Goal: Find specific page/section: Find specific page/section

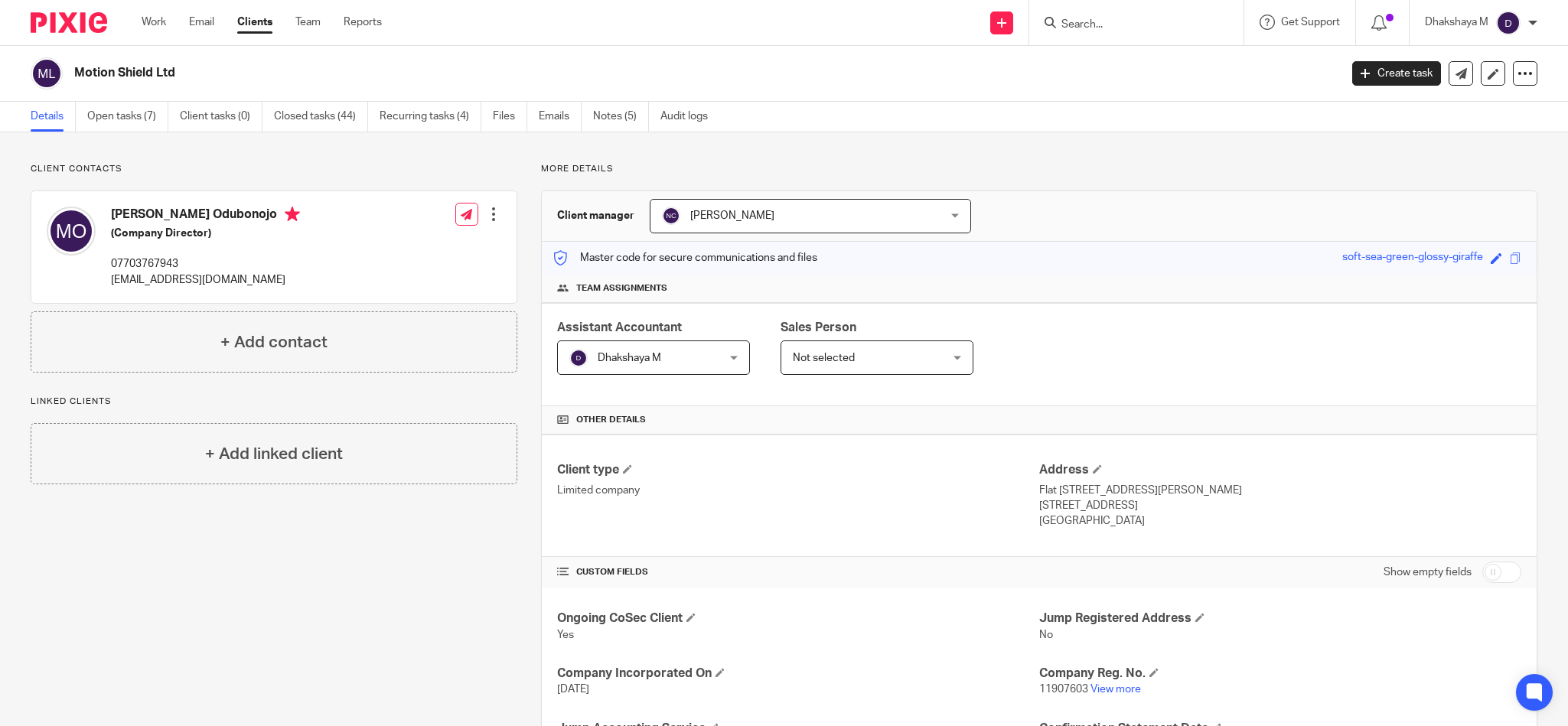
scroll to position [335, 0]
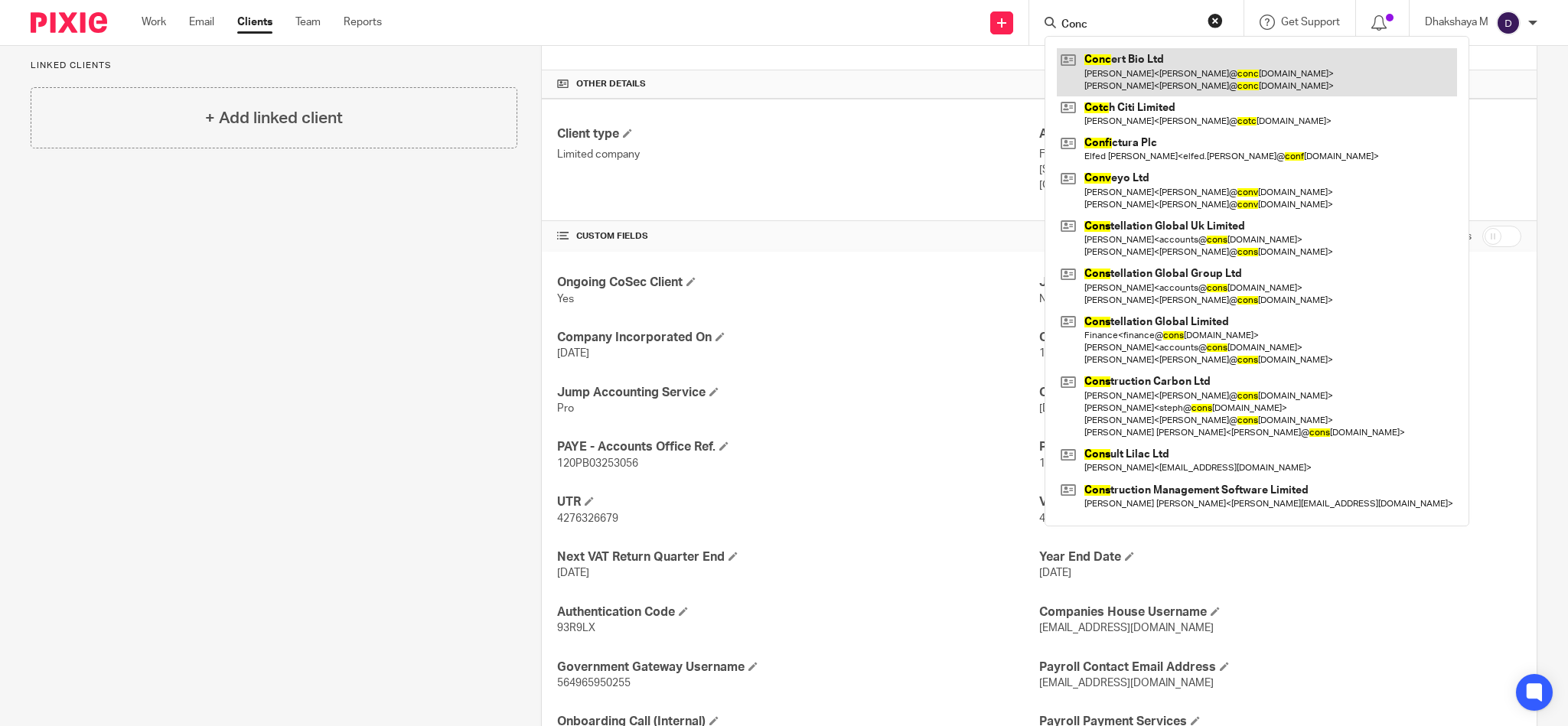
type input "Conc"
click at [1102, 64] on link at bounding box center [1257, 72] width 401 height 48
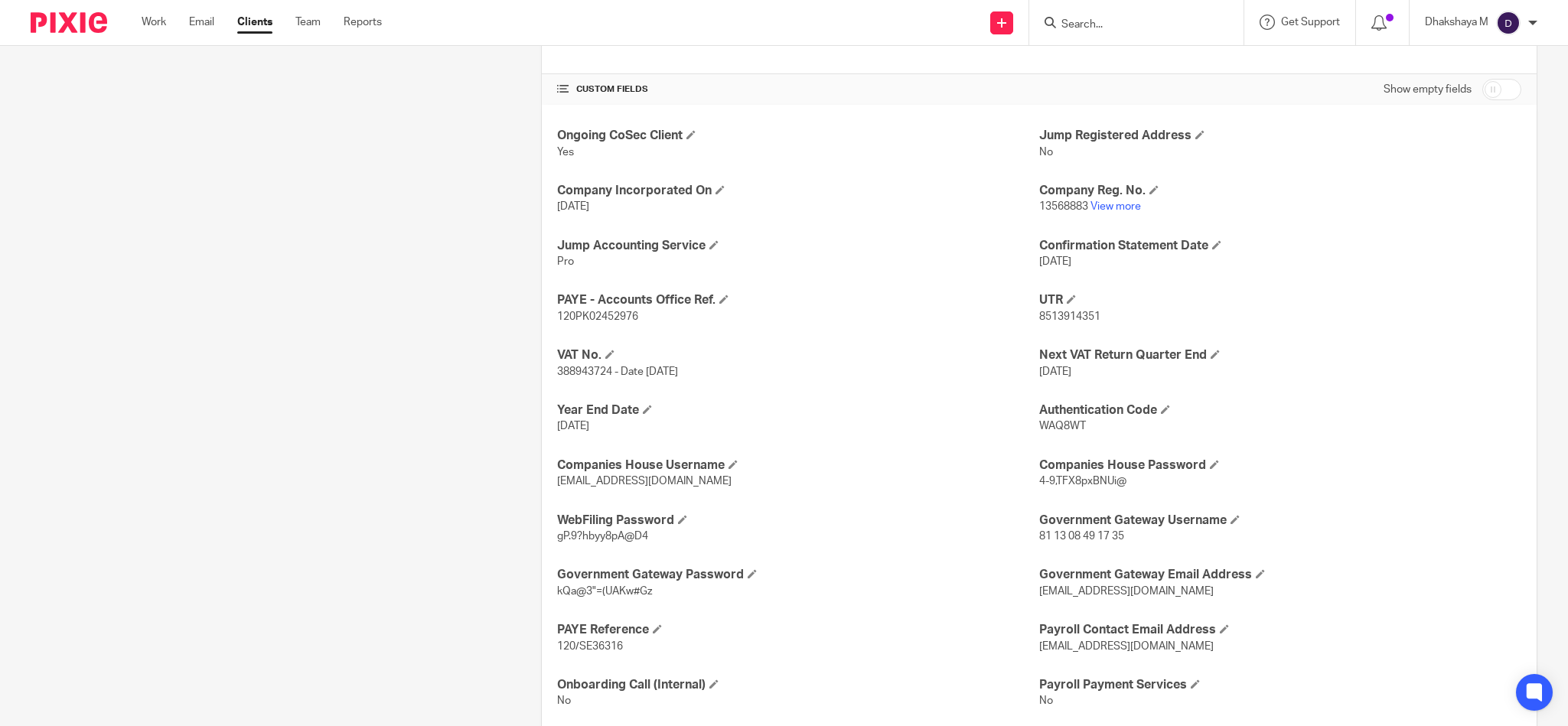
scroll to position [488, 0]
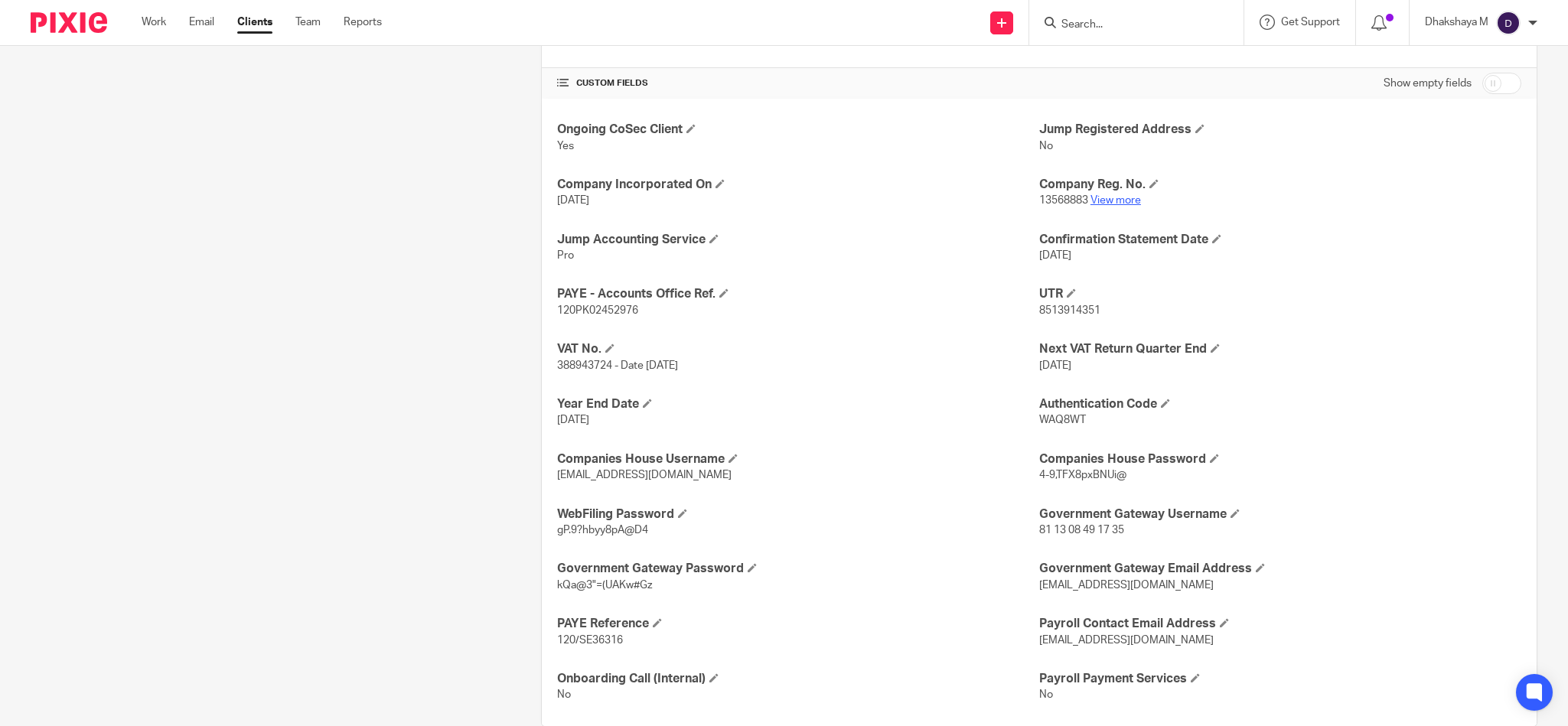
click at [1110, 201] on link "View more" at bounding box center [1116, 200] width 50 height 11
click at [1096, 28] on input "Search" at bounding box center [1128, 25] width 137 height 14
click at [1061, 23] on input "Search" at bounding box center [1128, 25] width 137 height 14
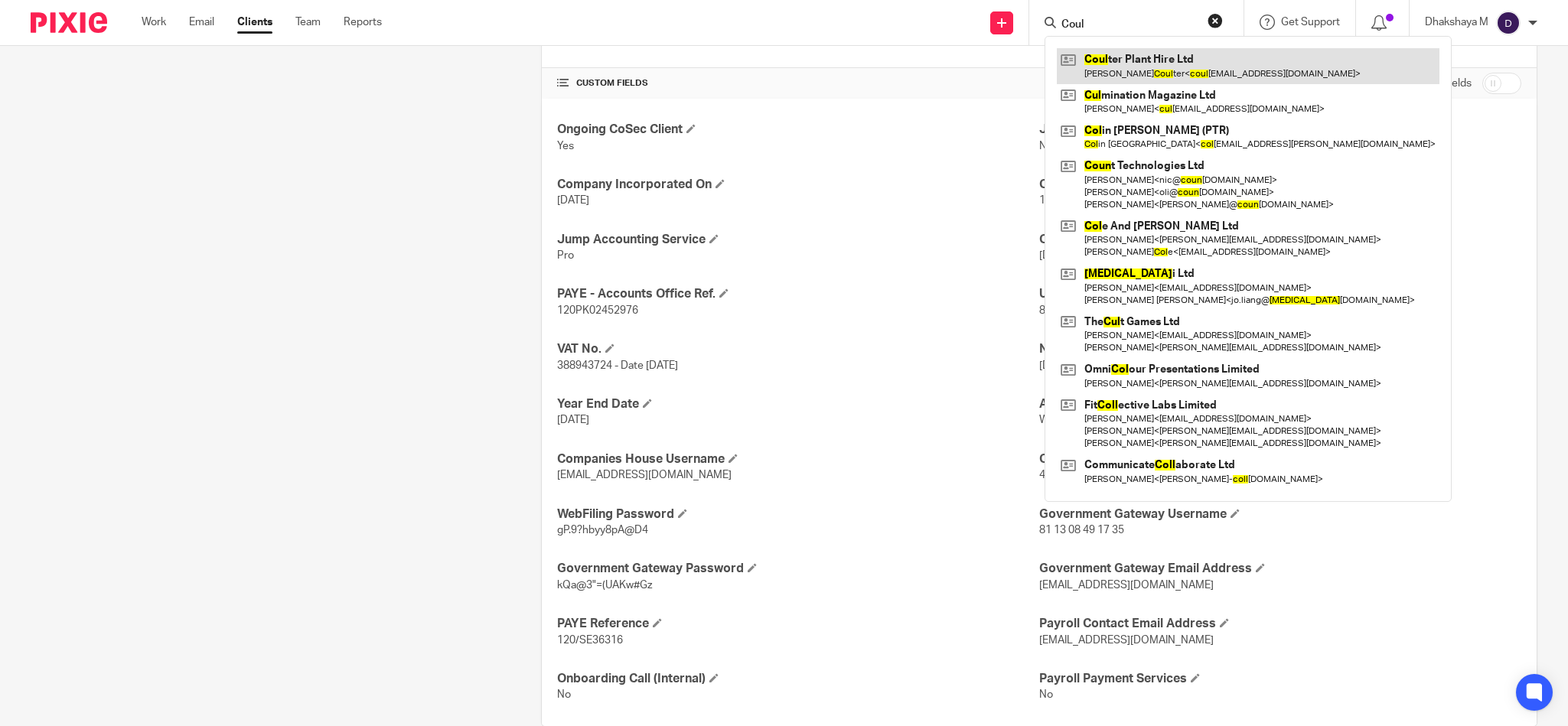
type input "Coul"
click at [1098, 62] on link at bounding box center [1248, 66] width 383 height 35
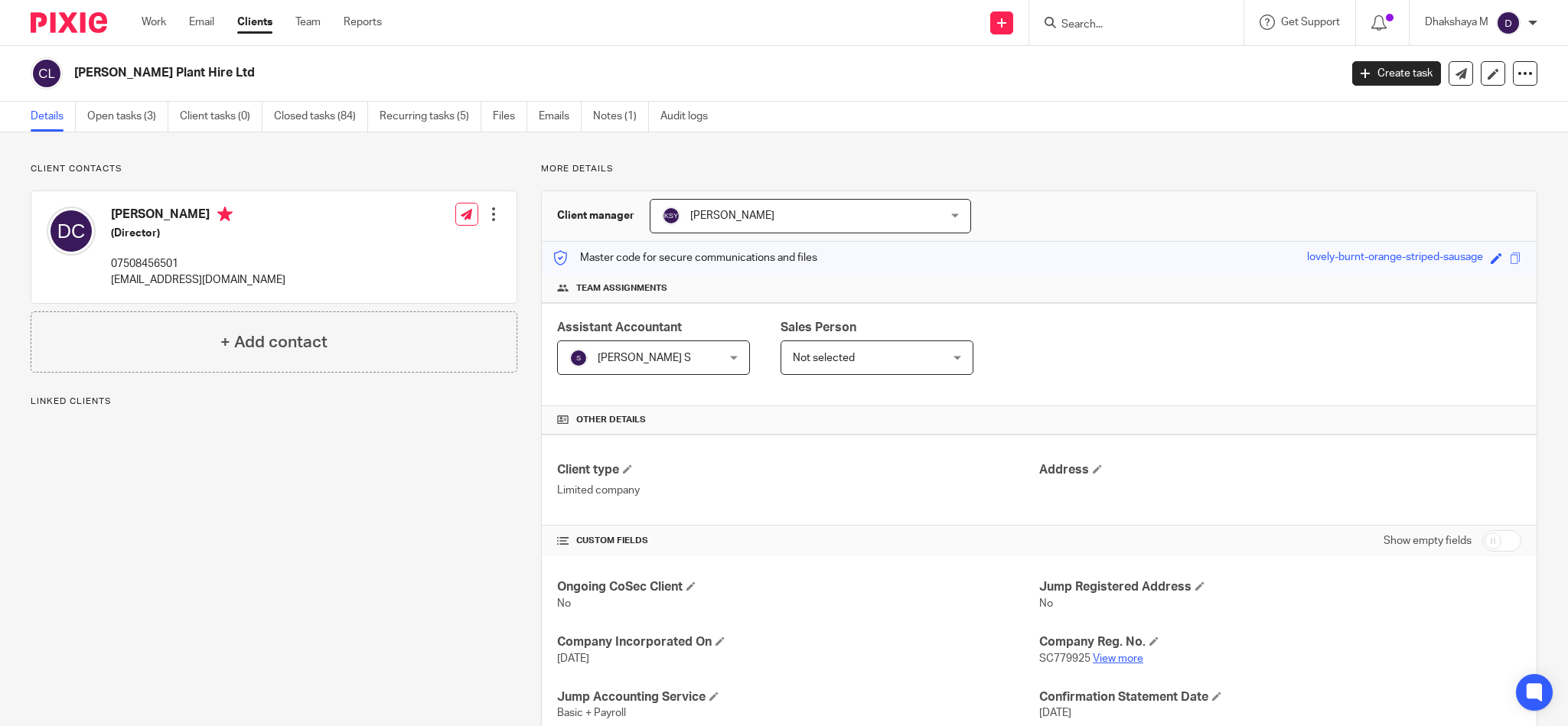
scroll to position [323, 0]
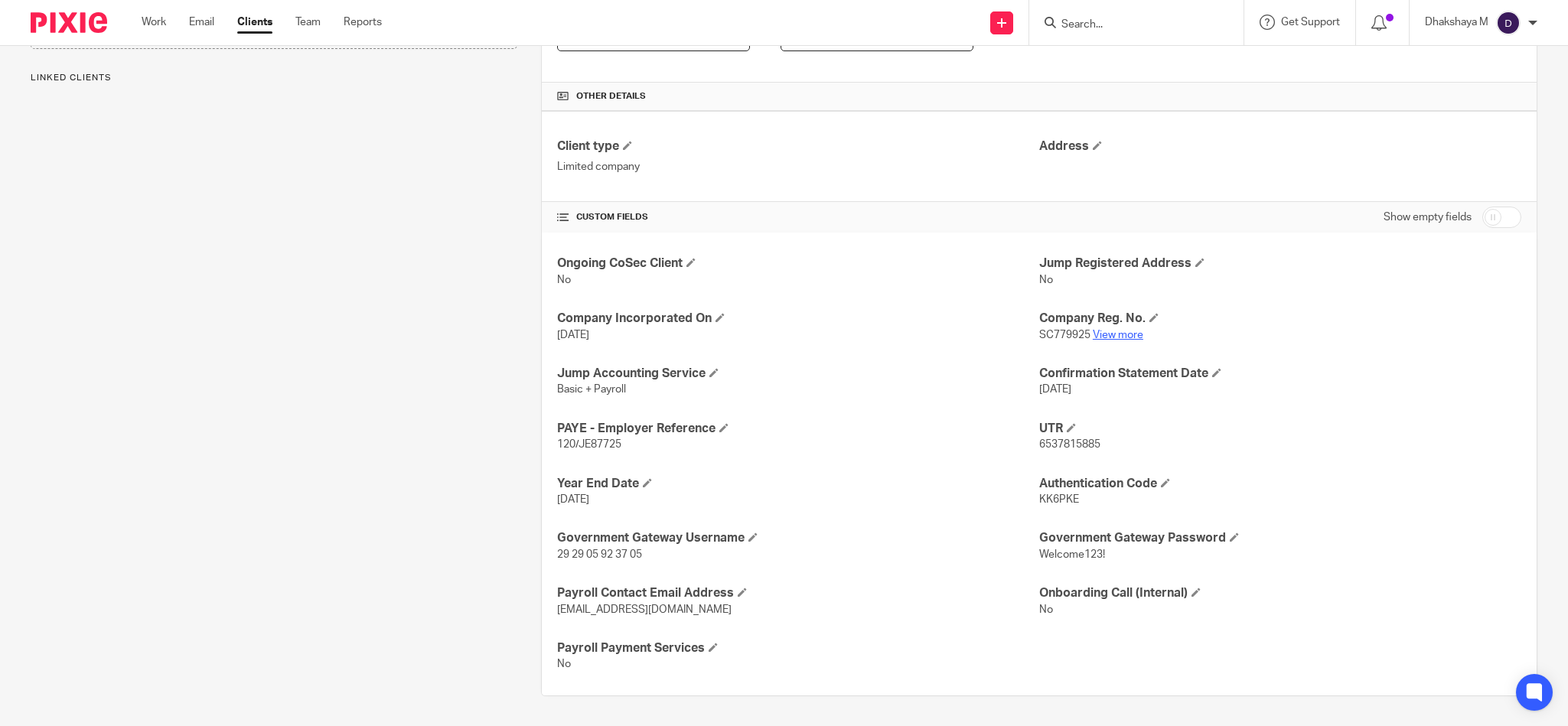
click at [1104, 335] on link "View more" at bounding box center [1117, 335] width 50 height 11
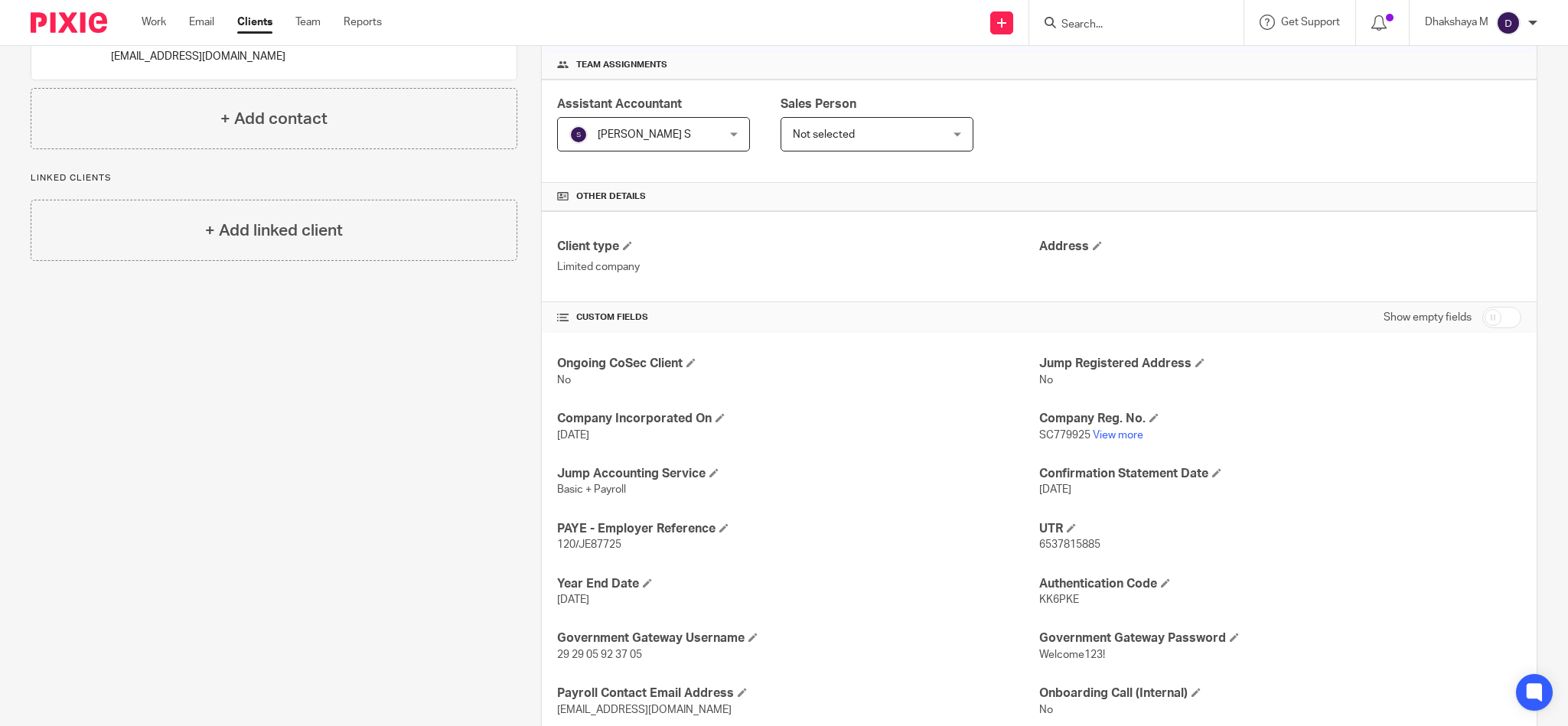
scroll to position [192, 0]
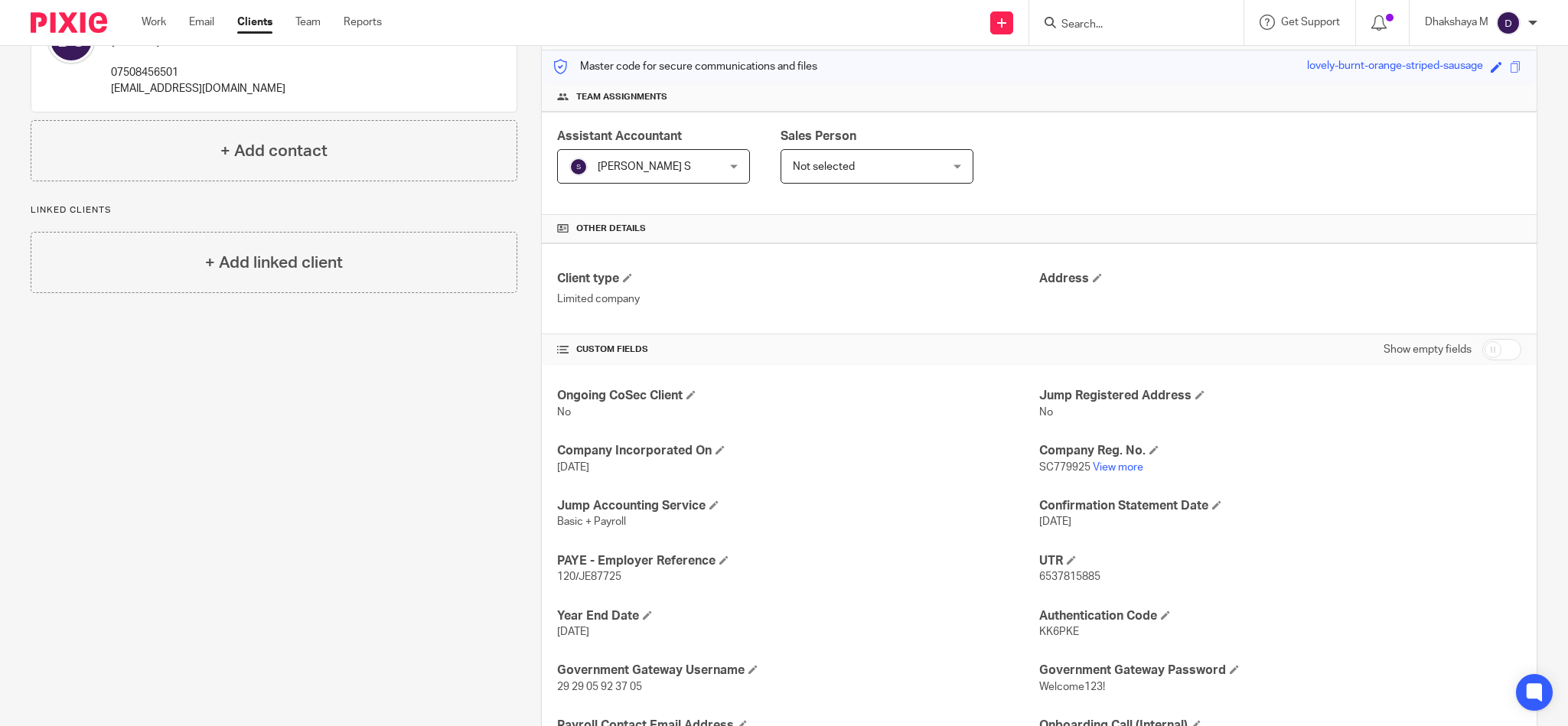
click at [1064, 27] on input "Search" at bounding box center [1128, 25] width 137 height 14
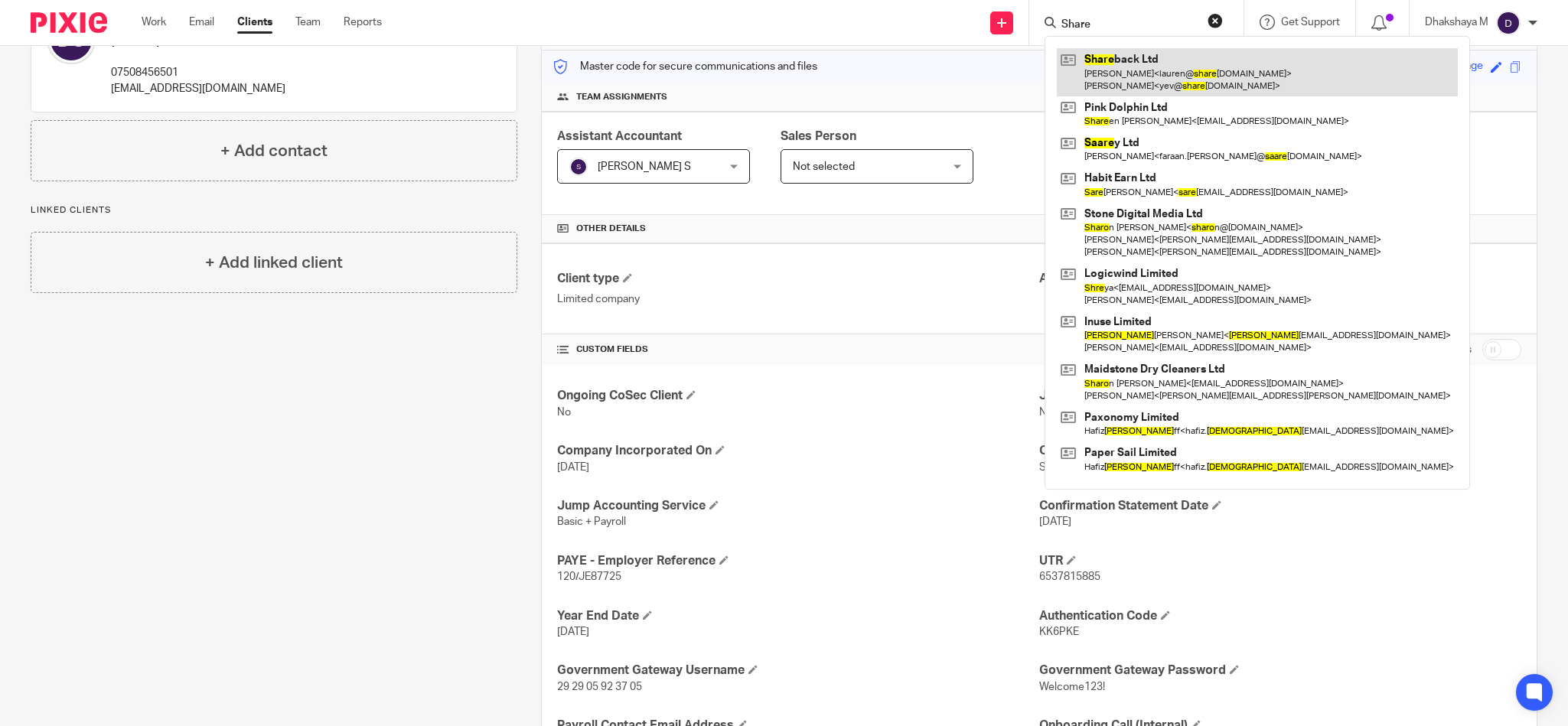
type input "Share"
click at [1107, 67] on link at bounding box center [1257, 72] width 401 height 48
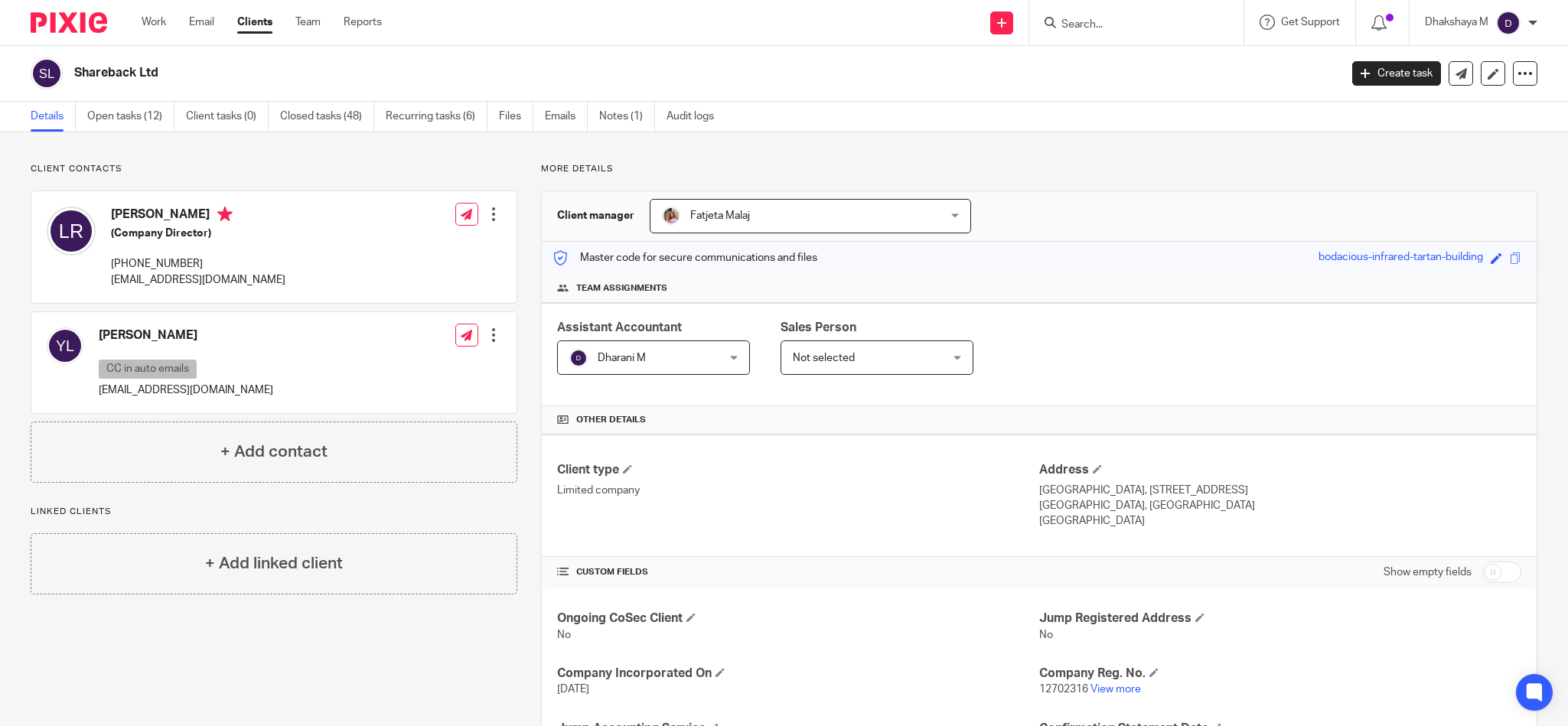
click at [1091, 7] on div at bounding box center [1136, 22] width 214 height 45
click at [1082, 15] on form at bounding box center [1141, 22] width 163 height 19
click at [1082, 21] on input "Search" at bounding box center [1128, 25] width 137 height 14
type input "Tex"
click at [1087, 60] on link at bounding box center [1176, 66] width 258 height 35
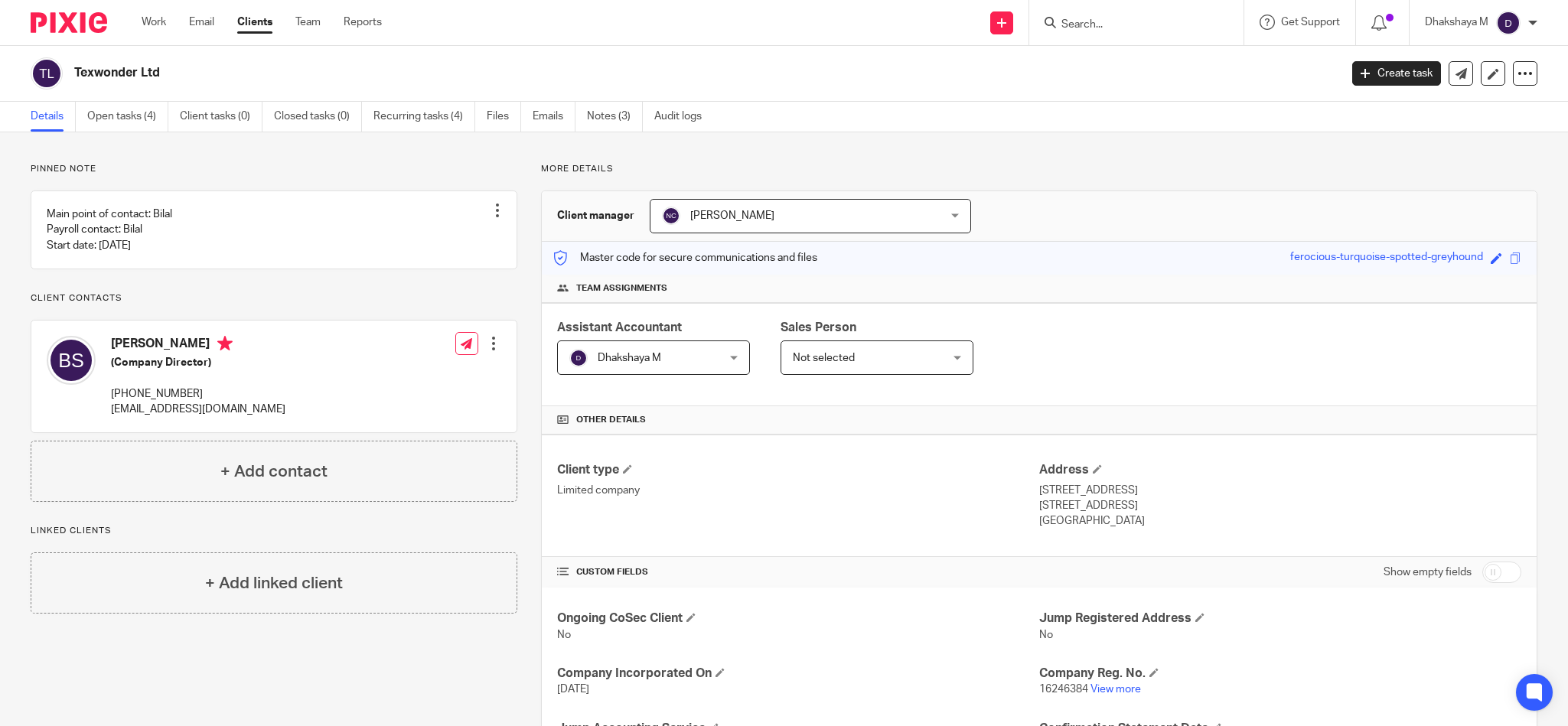
click at [1091, 14] on form at bounding box center [1141, 22] width 163 height 19
click at [1089, 16] on form at bounding box center [1141, 22] width 163 height 19
click at [1089, 21] on input "Search" at bounding box center [1128, 25] width 137 height 14
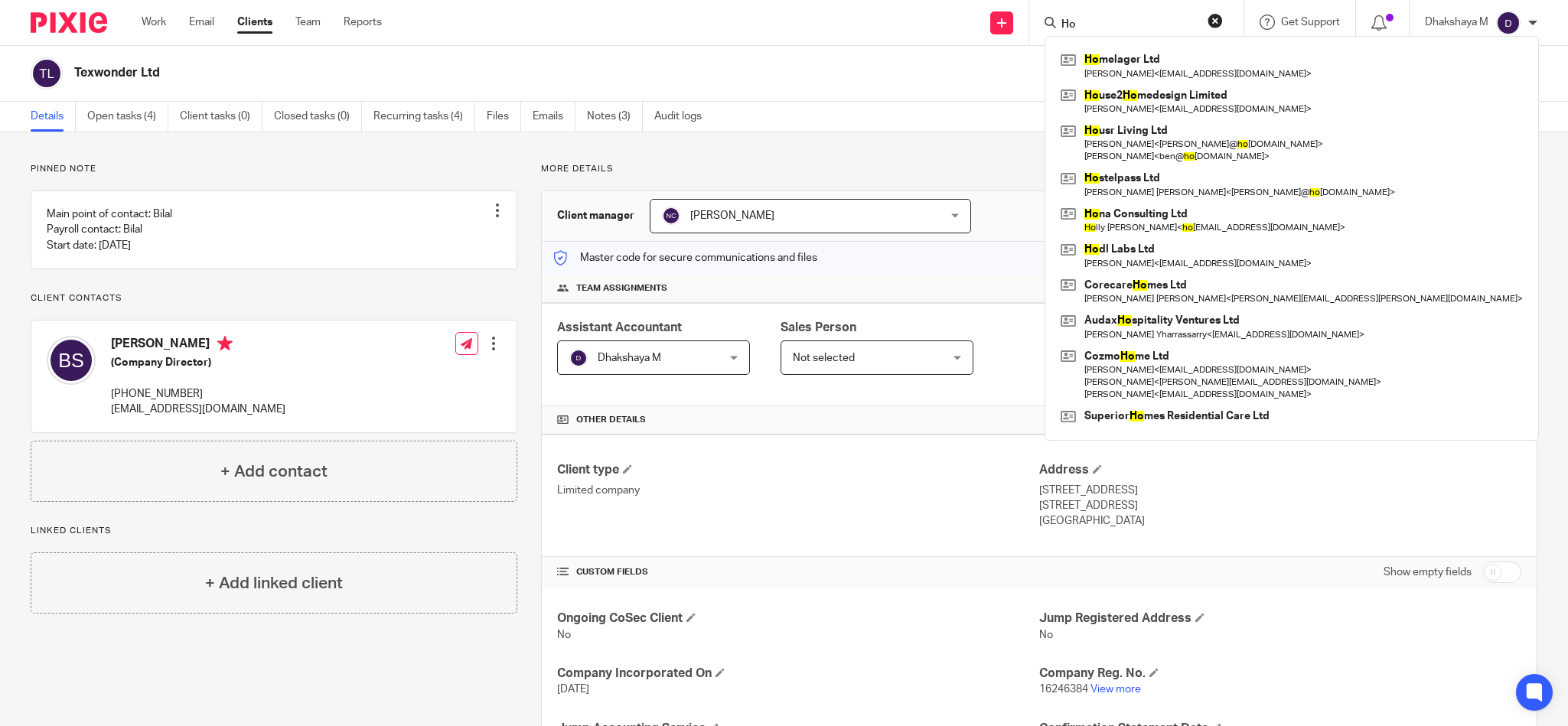
type input "H"
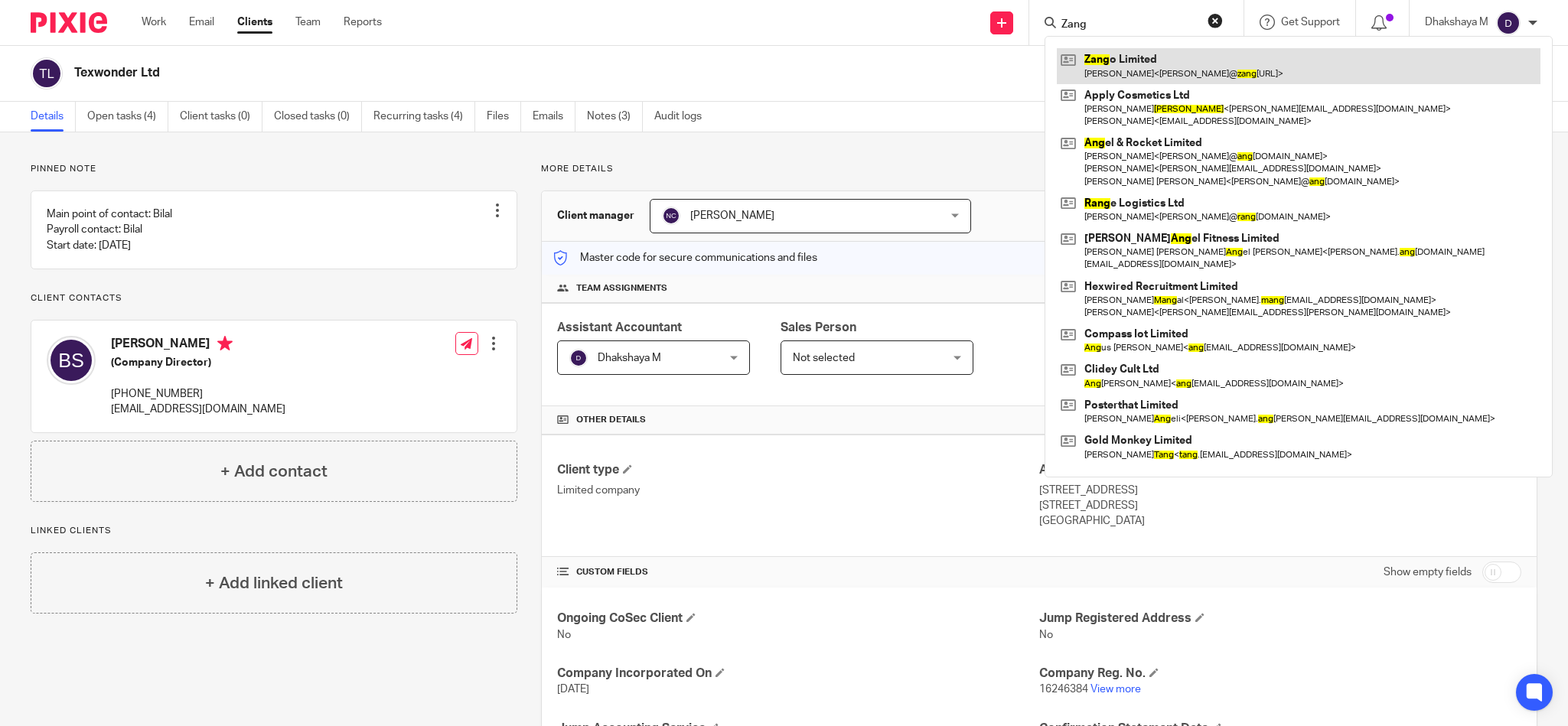
type input "Zang"
click at [1111, 47] on div "Zang o Limited Mr. Singhania < ritesh@ zang o.ai > Apply Cosmetics Ltd Ian Zhan…" at bounding box center [1299, 257] width 508 height 442
click at [1100, 60] on link at bounding box center [1299, 66] width 484 height 35
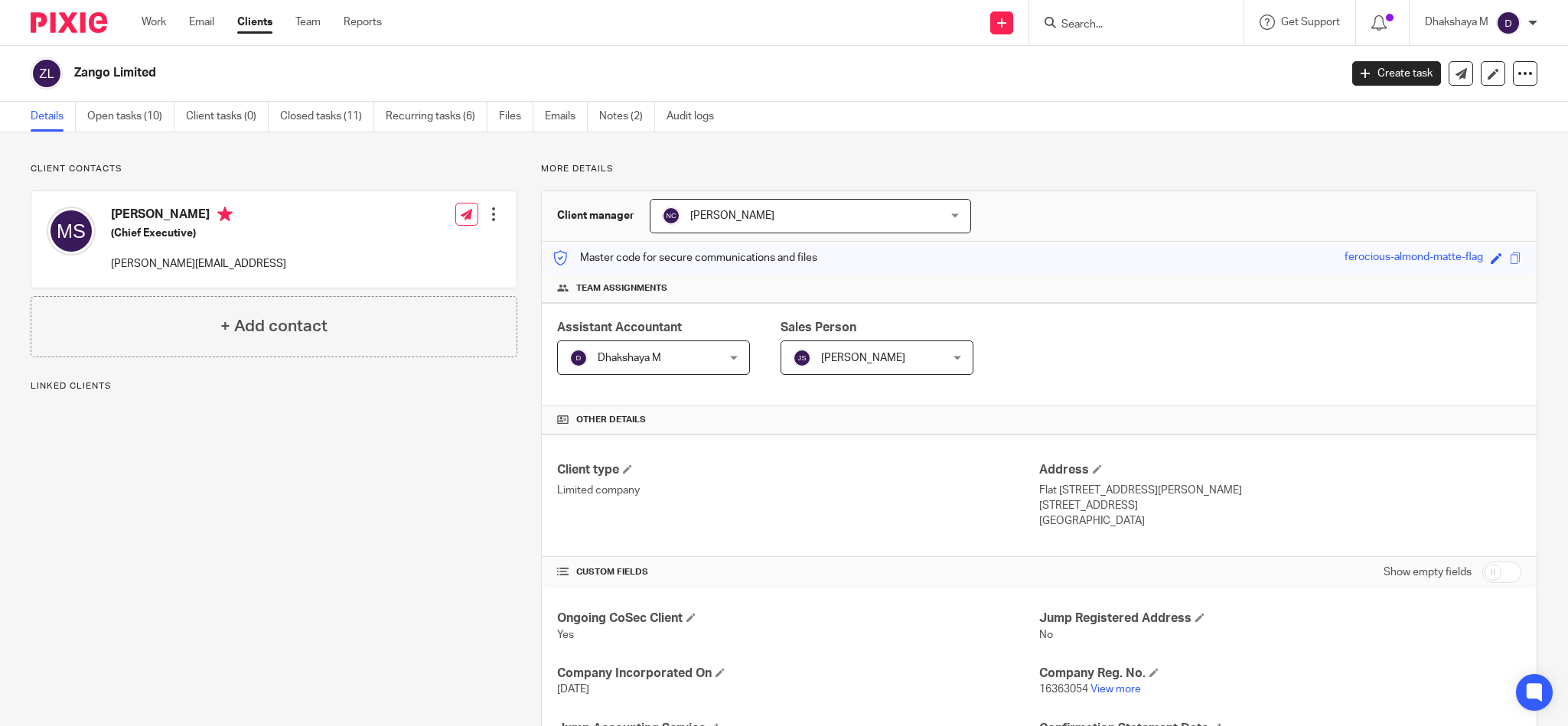
scroll to position [106, 0]
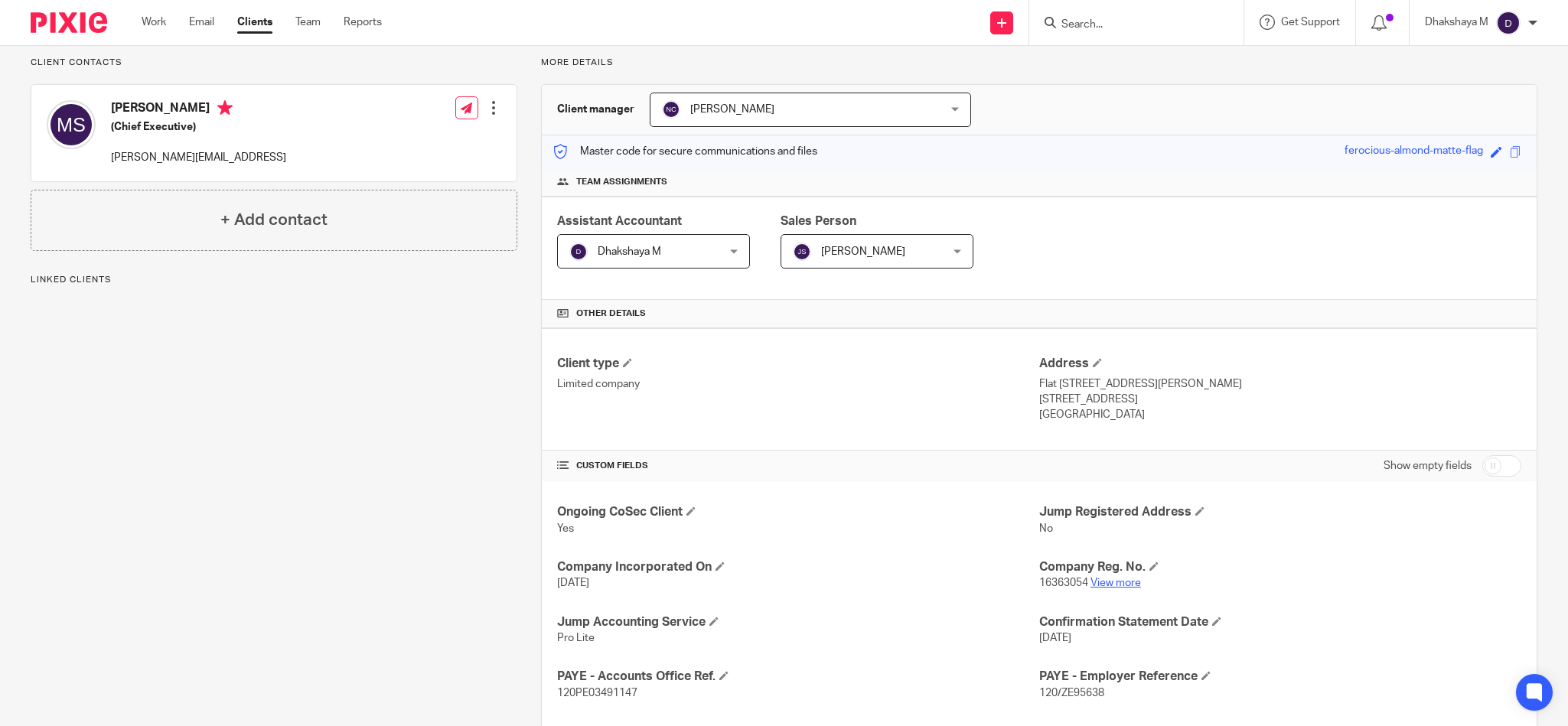
click at [1109, 587] on link "View more" at bounding box center [1116, 582] width 50 height 11
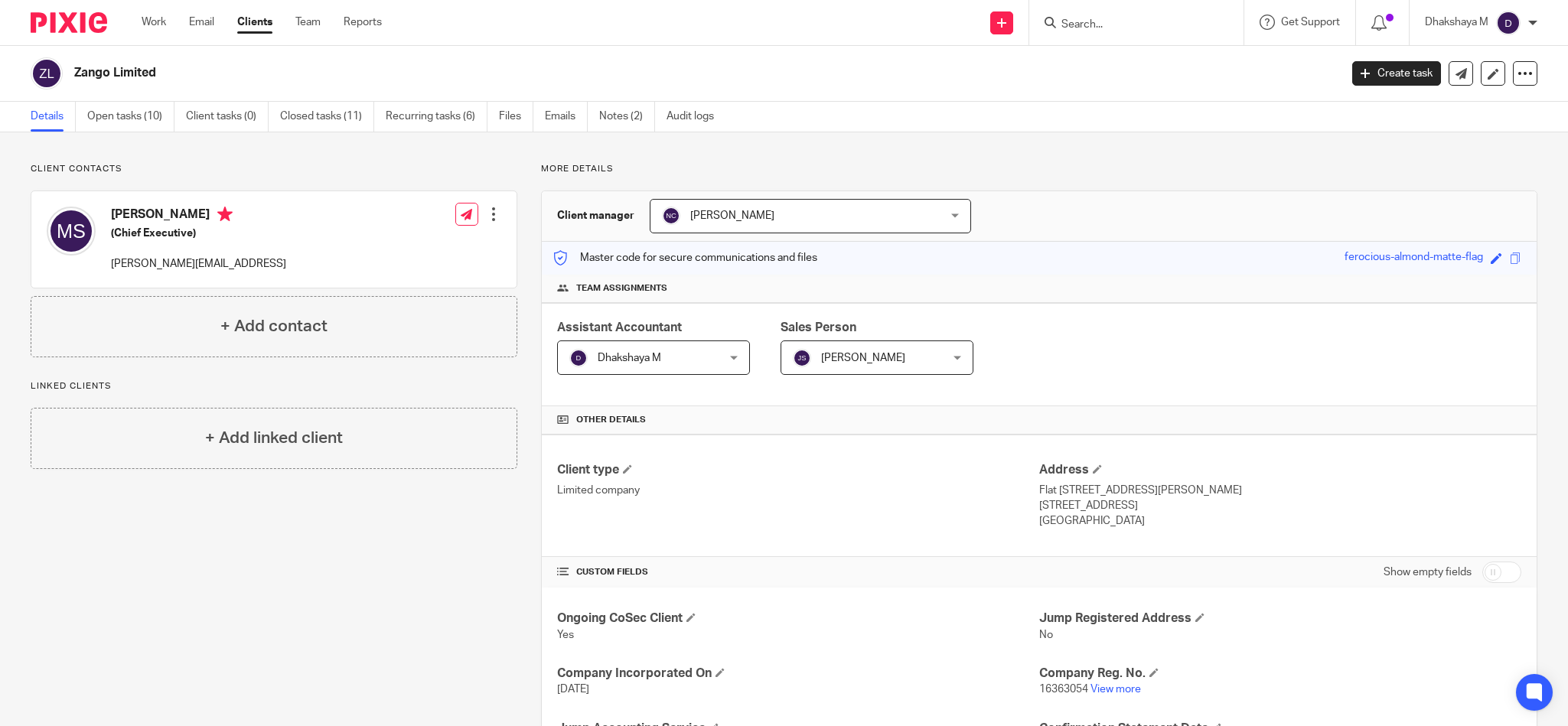
click at [1095, 13] on form at bounding box center [1141, 22] width 163 height 19
click at [1091, 21] on input "Search" at bounding box center [1128, 25] width 137 height 14
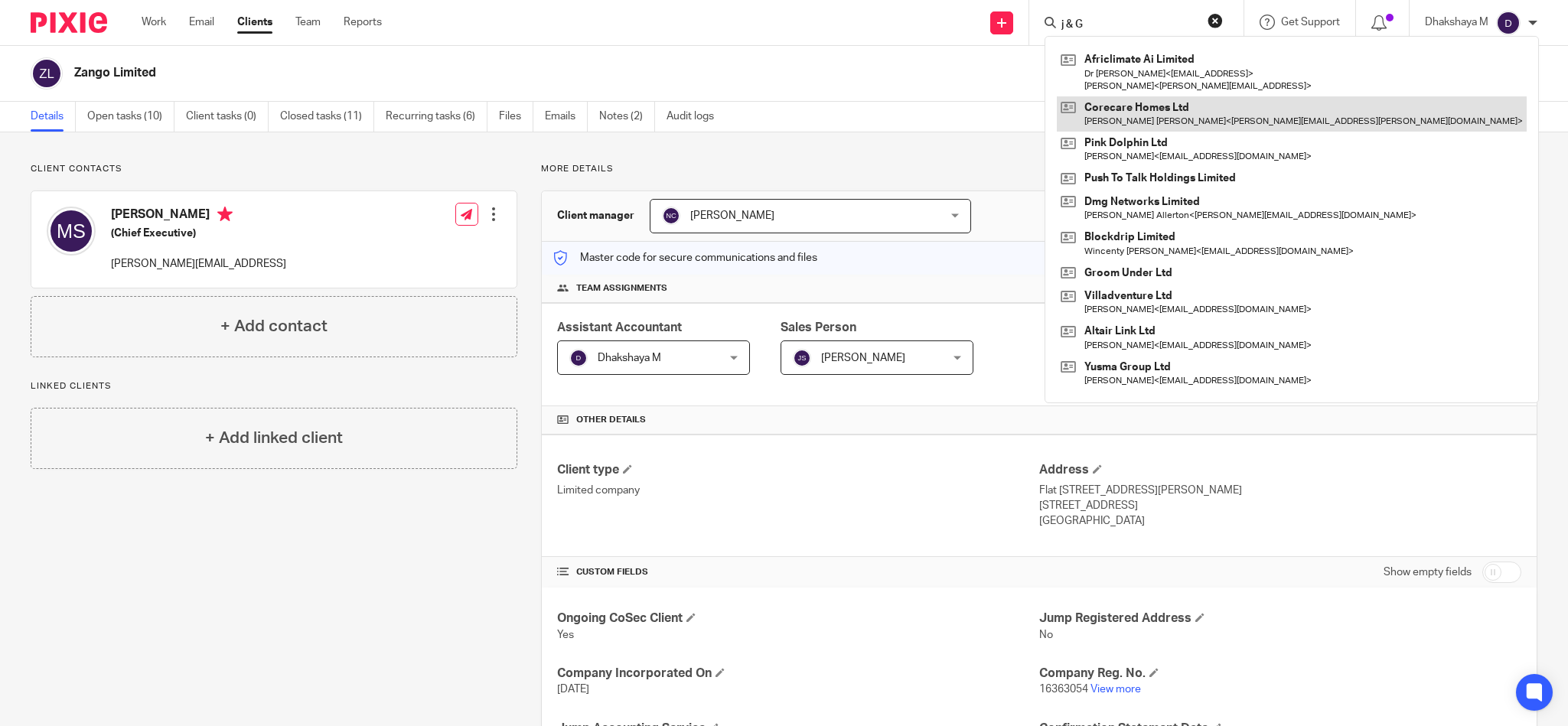
click button "submit" at bounding box center [0, 0] width 0 height 0
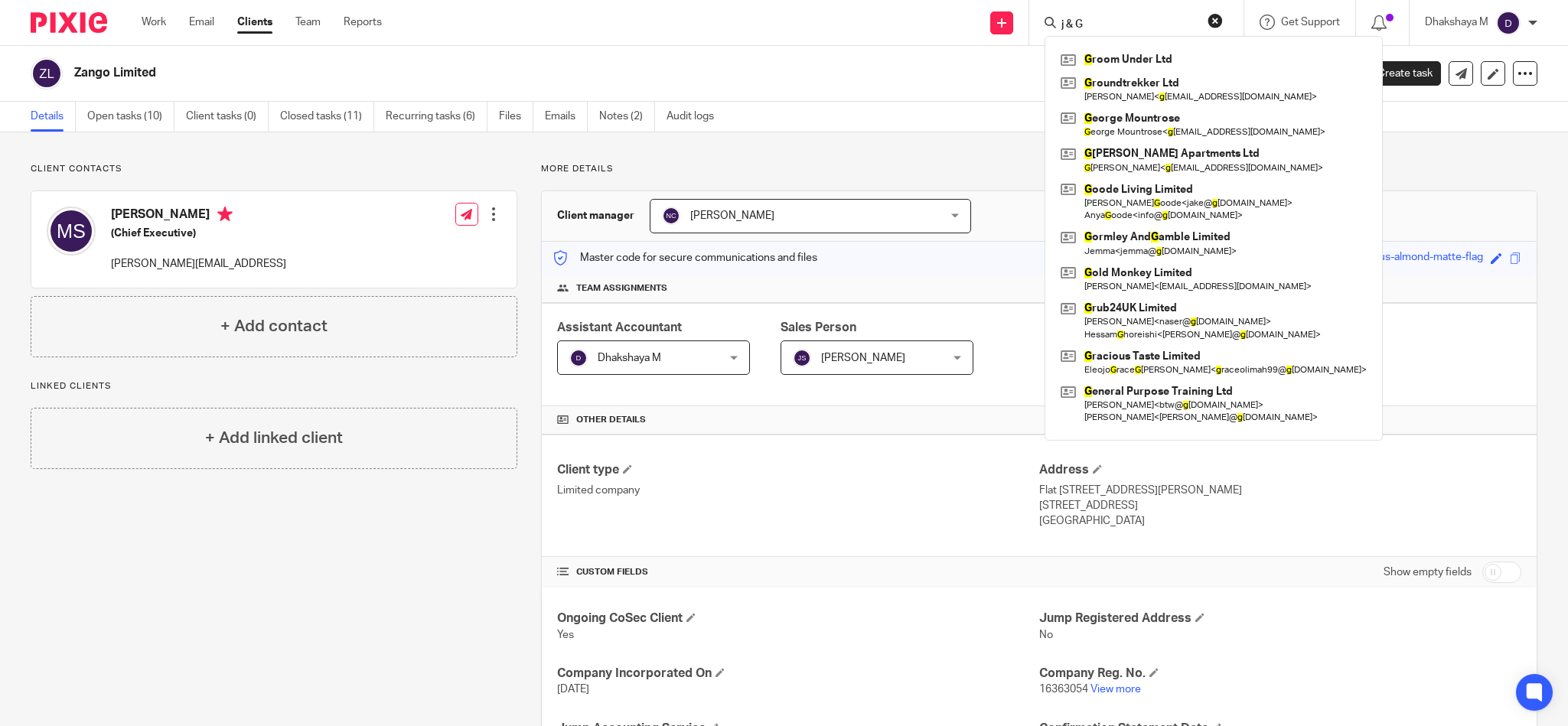
click at [1088, 23] on input "j & G" at bounding box center [1128, 25] width 137 height 14
click button "submit" at bounding box center [0, 0] width 0 height 0
click at [1086, 19] on input "j & G" at bounding box center [1128, 25] width 137 height 14
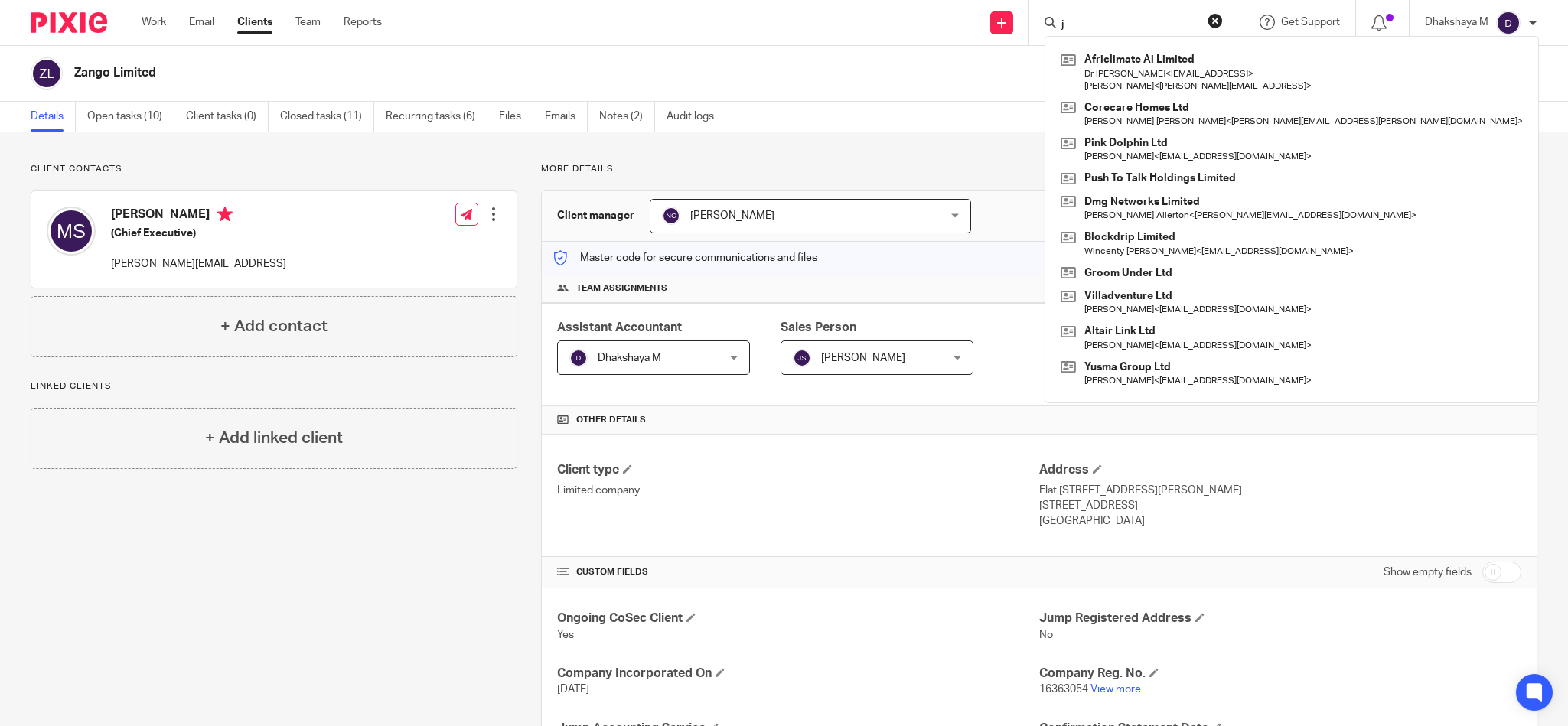
type input "j"
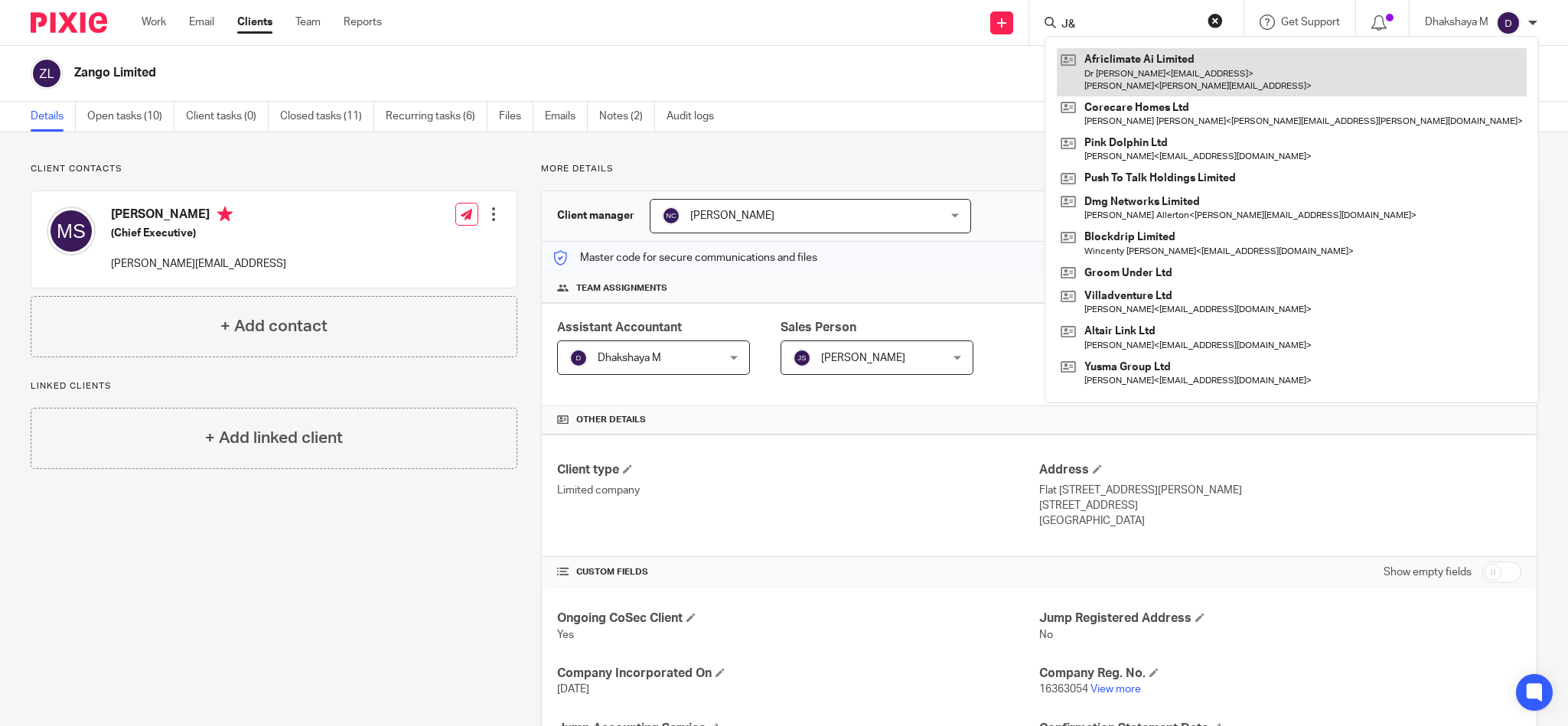
type input "J"
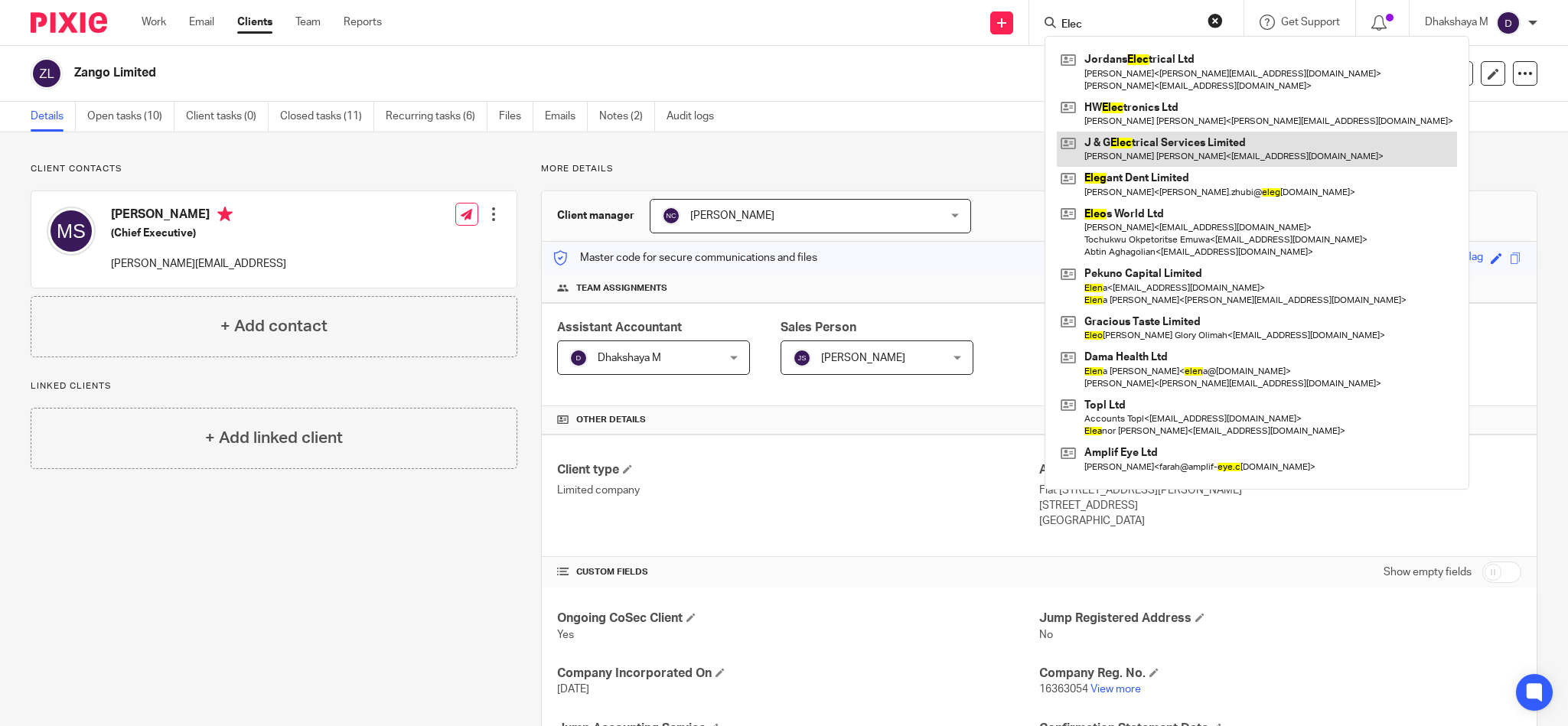
type input "Elec"
click at [1135, 147] on link at bounding box center [1257, 149] width 401 height 35
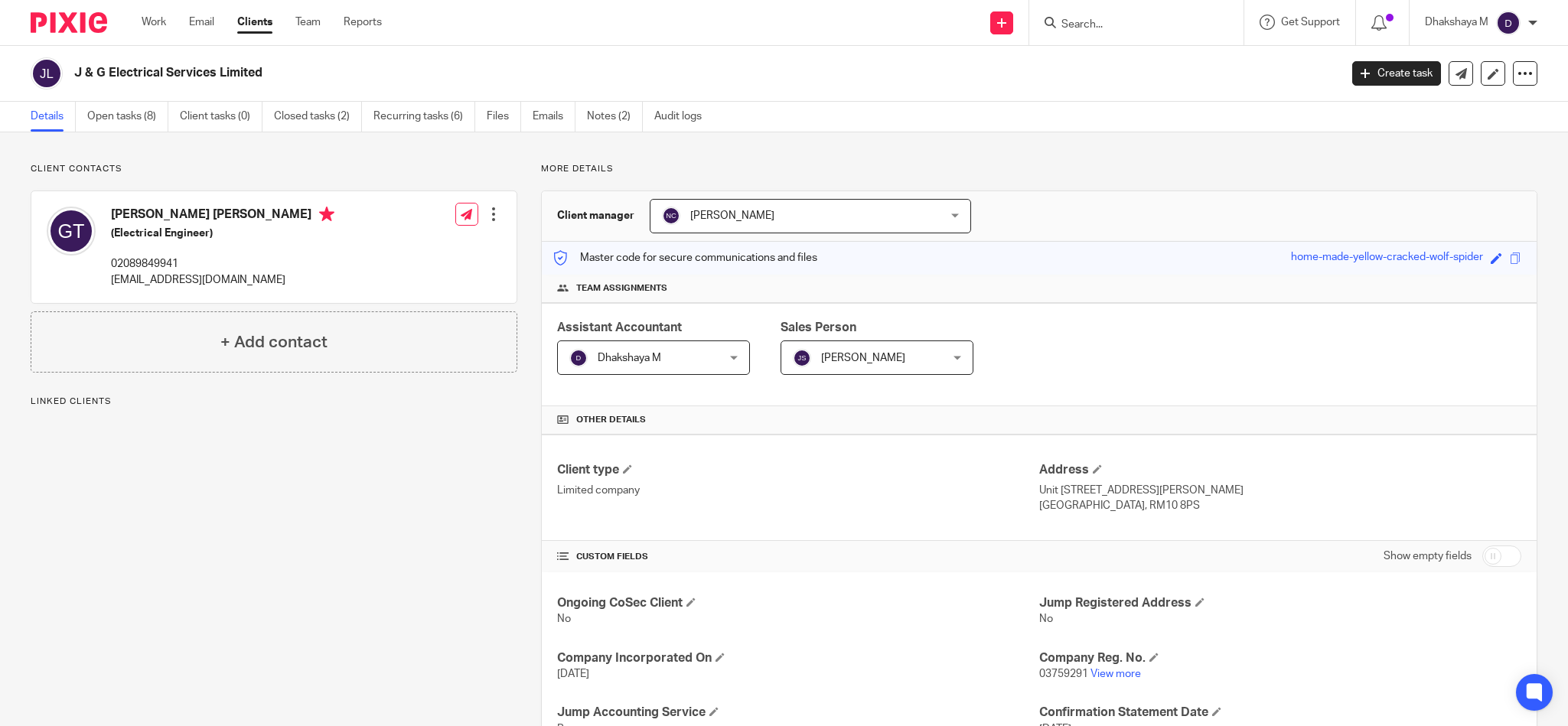
scroll to position [39, 0]
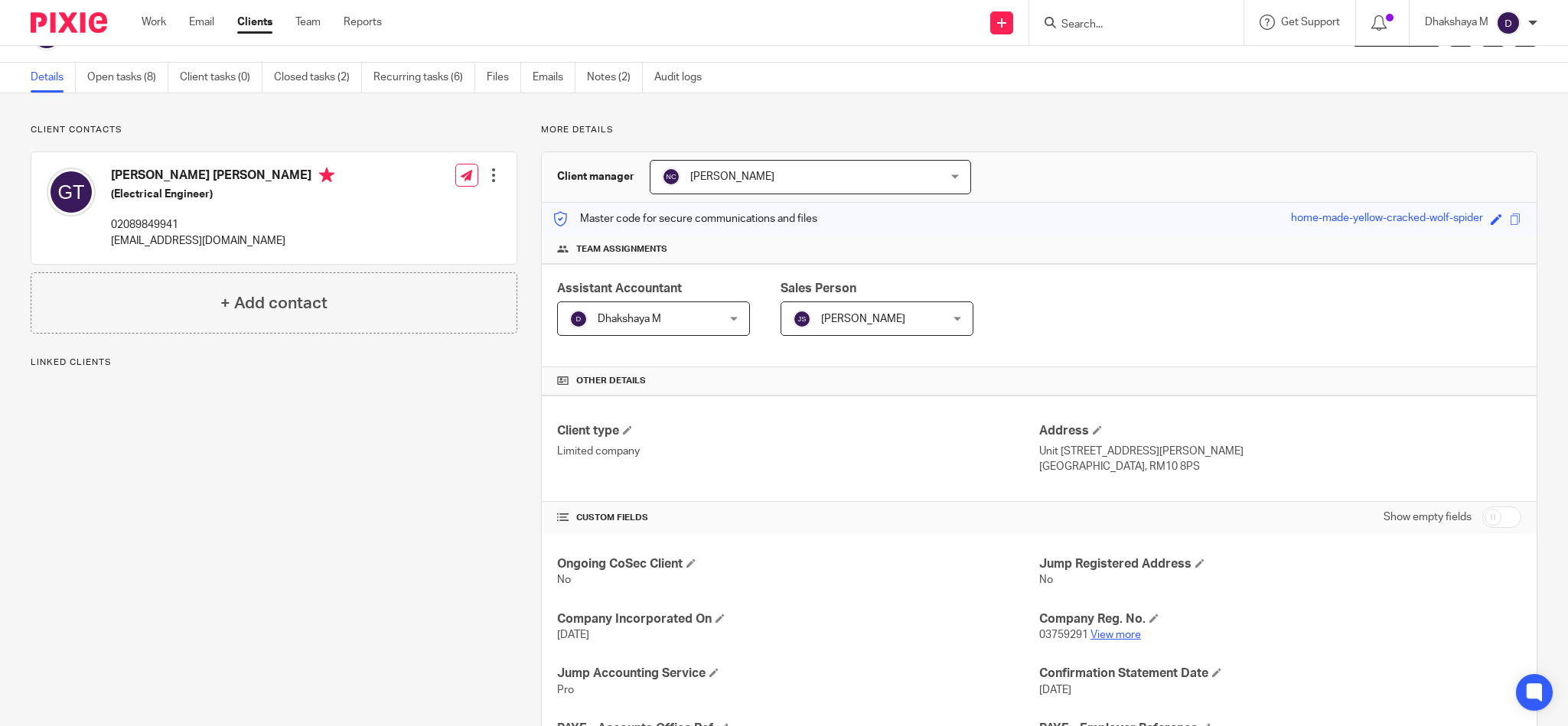
click at [1118, 639] on link "View more" at bounding box center [1116, 635] width 50 height 11
